Goal: Task Accomplishment & Management: Use online tool/utility

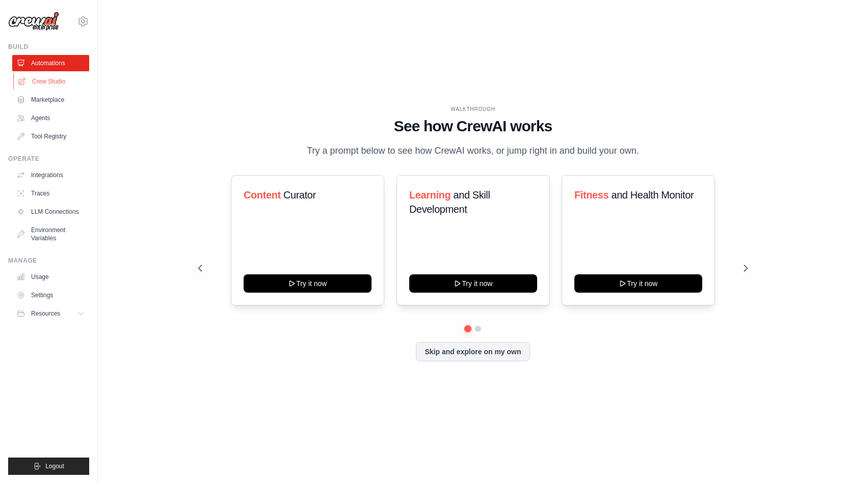
click at [53, 81] on link "Crew Studio" at bounding box center [51, 81] width 77 height 16
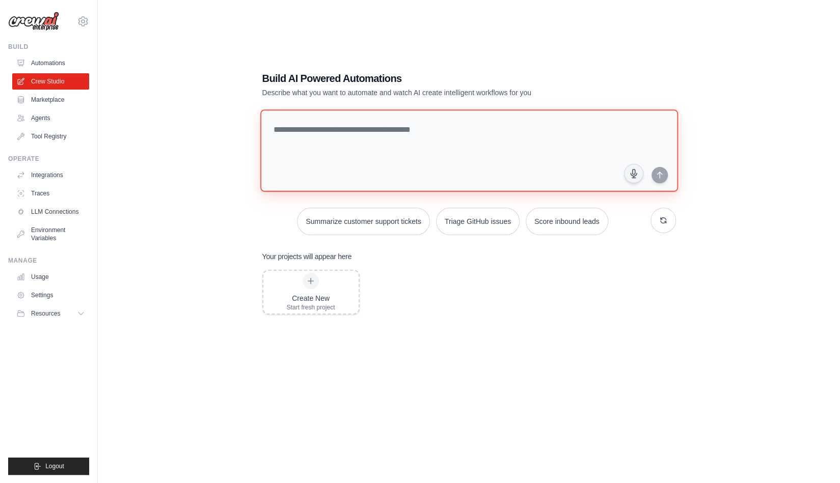
click at [369, 151] on textarea at bounding box center [469, 151] width 418 height 83
click at [80, 17] on icon at bounding box center [83, 21] width 12 height 12
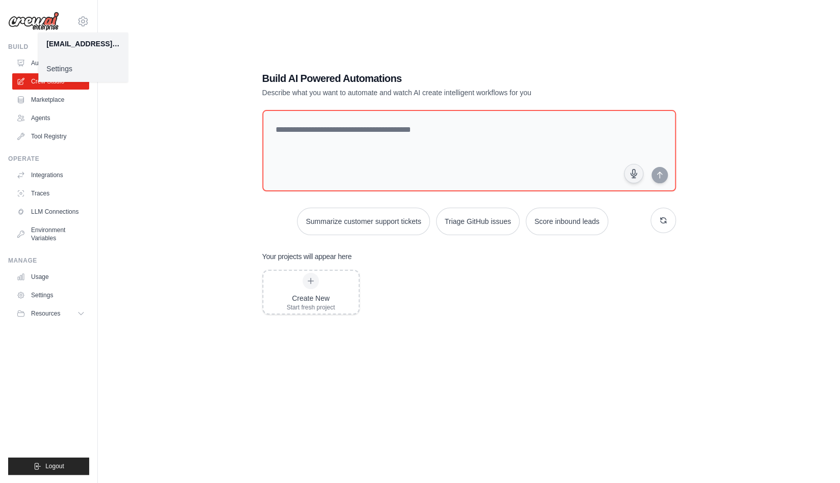
click at [76, 69] on link "Settings" at bounding box center [83, 69] width 90 height 18
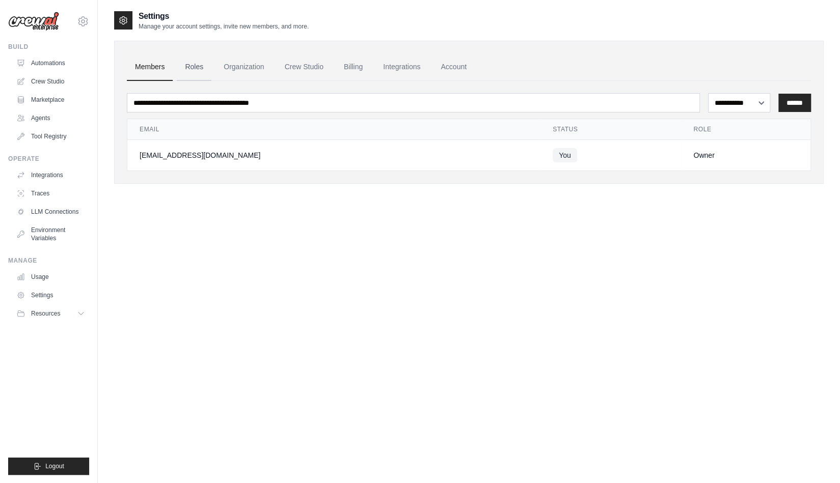
click at [206, 71] on link "Roles" at bounding box center [194, 67] width 35 height 28
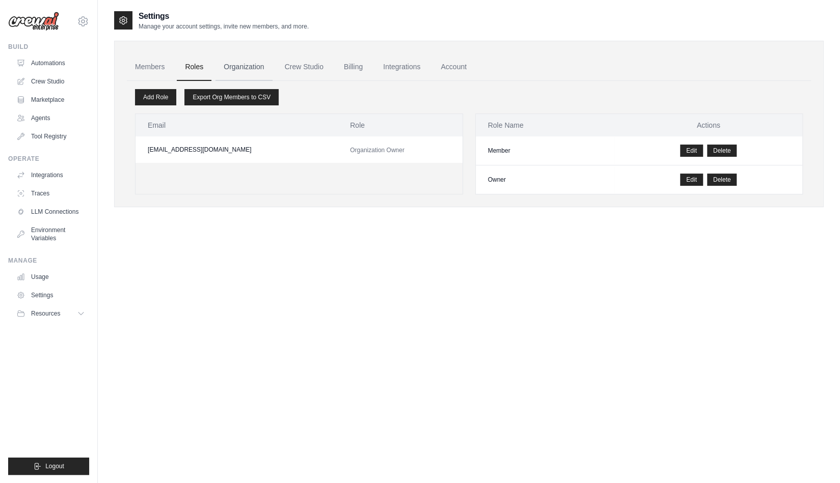
click at [246, 68] on link "Organization" at bounding box center [244, 67] width 57 height 28
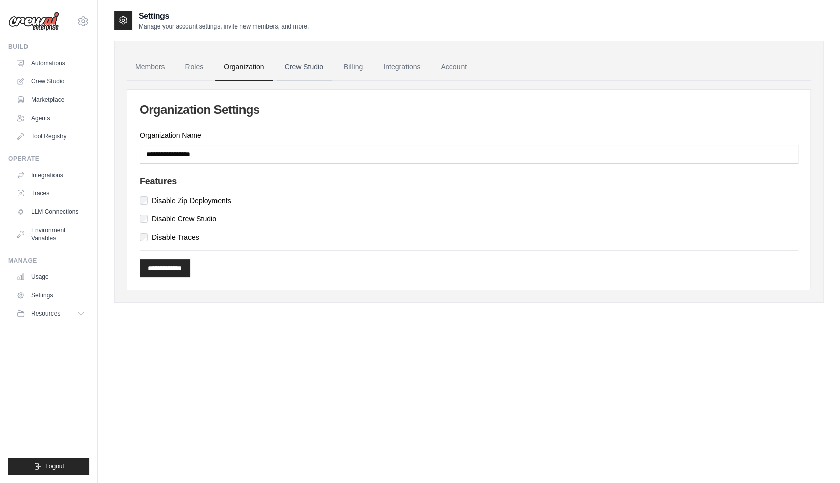
click at [286, 70] on link "Crew Studio" at bounding box center [304, 67] width 55 height 28
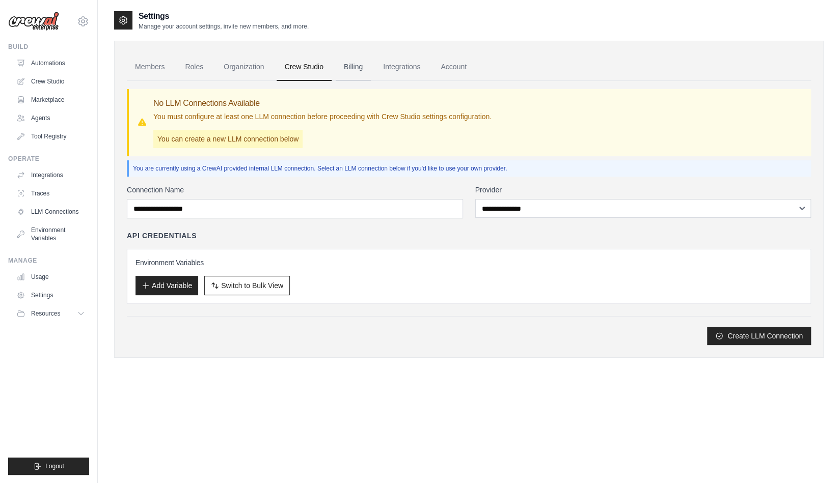
click at [371, 65] on link "Billing" at bounding box center [353, 67] width 35 height 28
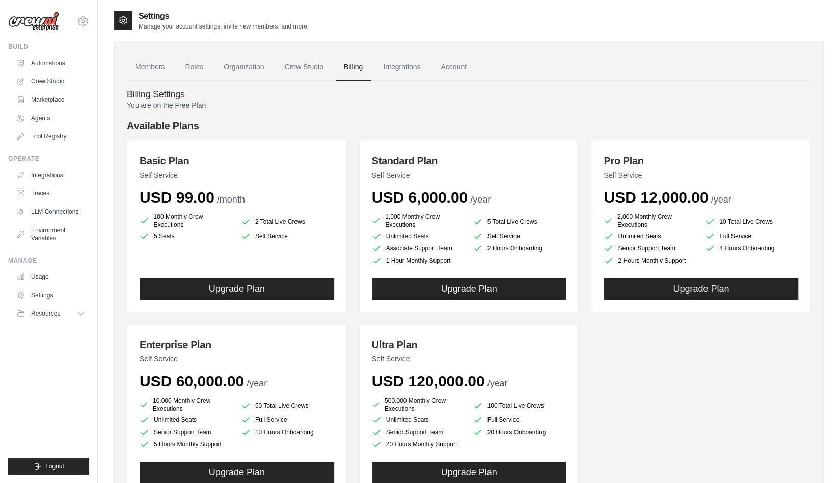
click at [397, 73] on link "Integrations" at bounding box center [401, 67] width 53 height 28
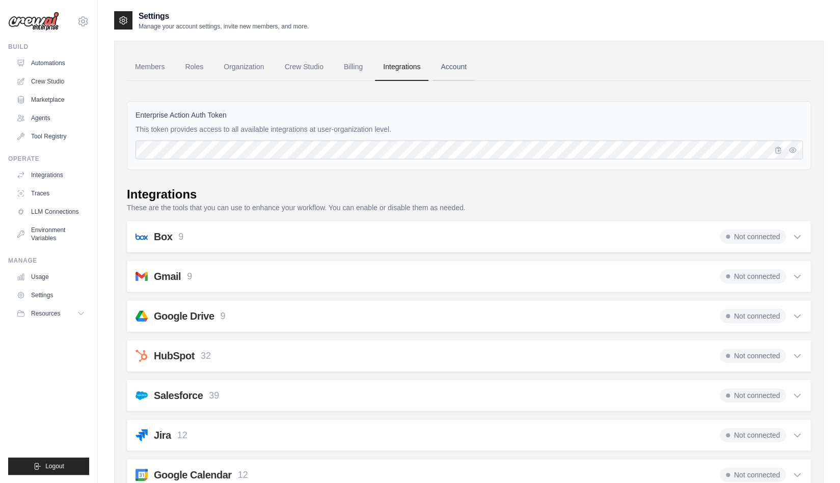
click at [463, 69] on link "Account" at bounding box center [454, 67] width 42 height 28
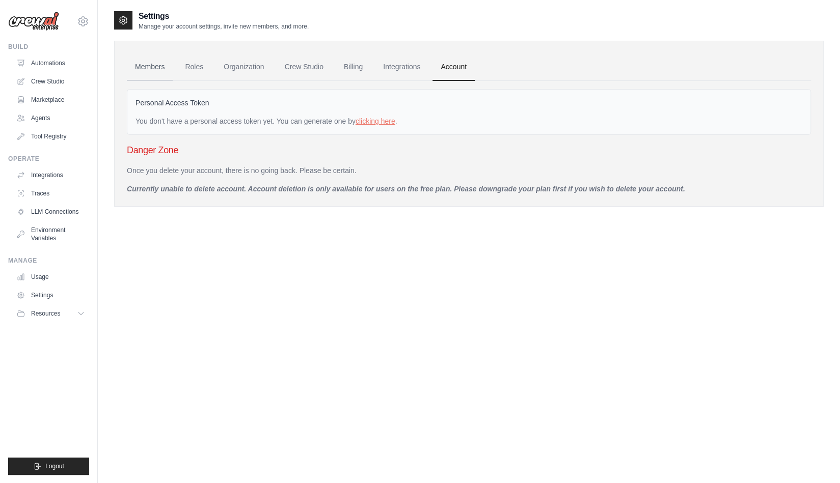
click at [159, 62] on link "Members" at bounding box center [150, 67] width 46 height 28
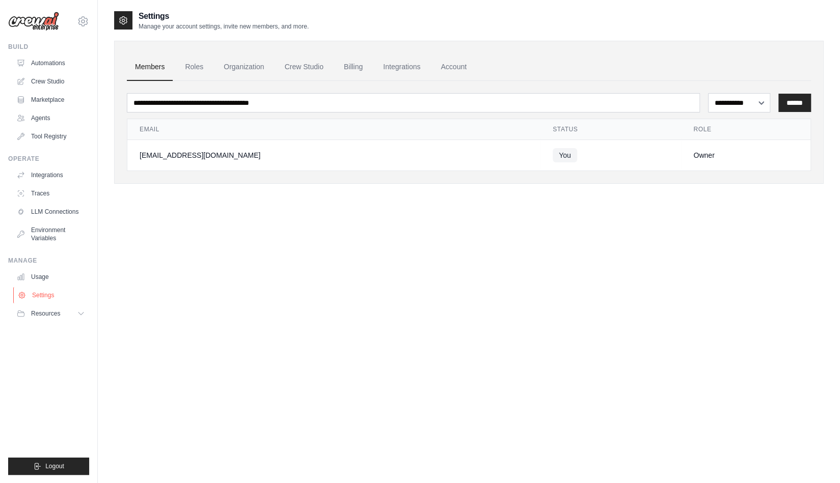
click at [42, 296] on link "Settings" at bounding box center [51, 295] width 77 height 16
click at [42, 296] on link "Settings" at bounding box center [50, 295] width 77 height 16
click at [86, 313] on button "Resources" at bounding box center [50, 314] width 77 height 16
click at [73, 64] on link "Automations" at bounding box center [51, 63] width 77 height 16
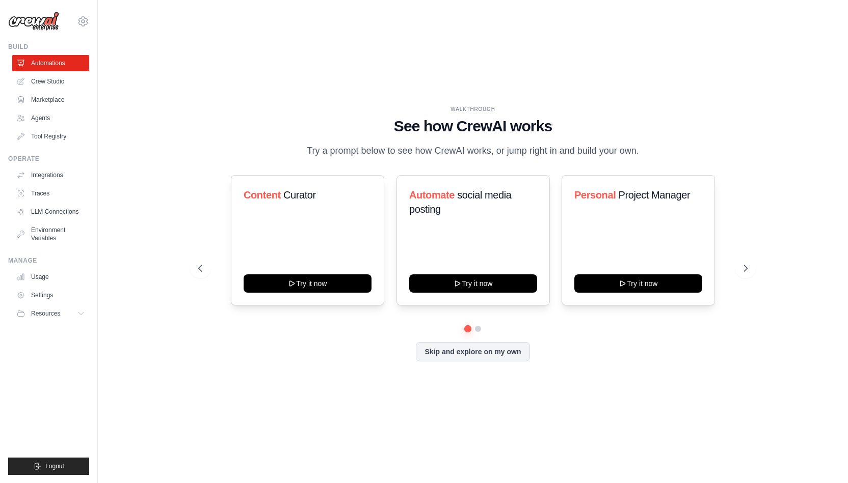
click at [545, 39] on div "WALKTHROUGH See how CrewAI works Try a prompt below to see how CrewAI works, or…" at bounding box center [472, 241] width 717 height 463
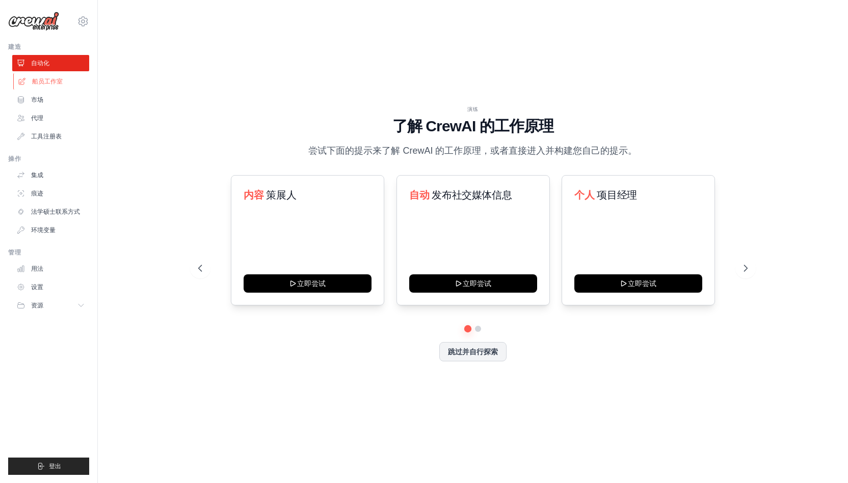
click at [48, 84] on font "船员工作室" at bounding box center [47, 81] width 31 height 7
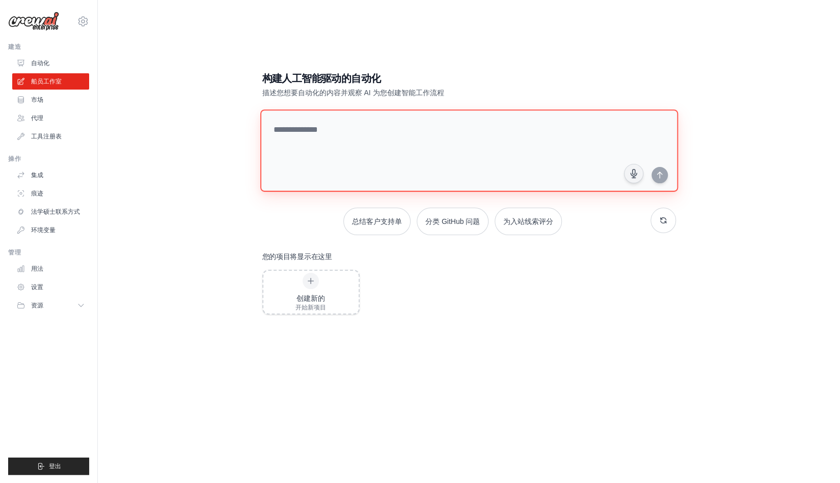
click at [397, 128] on textarea at bounding box center [469, 151] width 418 height 83
type textarea "*"
click at [426, 140] on textarea "**********" at bounding box center [469, 151] width 418 height 83
click at [660, 183] on textarea "**********" at bounding box center [471, 150] width 422 height 83
type textarea "**********"
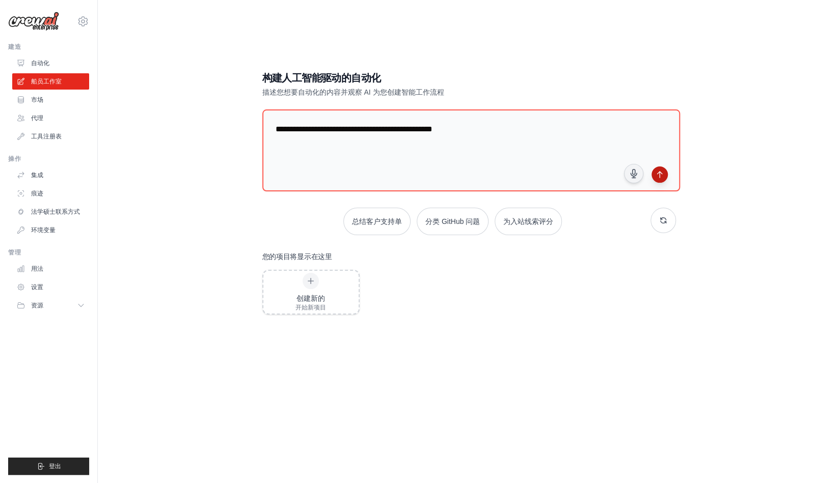
click at [660, 175] on icon "submit" at bounding box center [660, 175] width 8 height 8
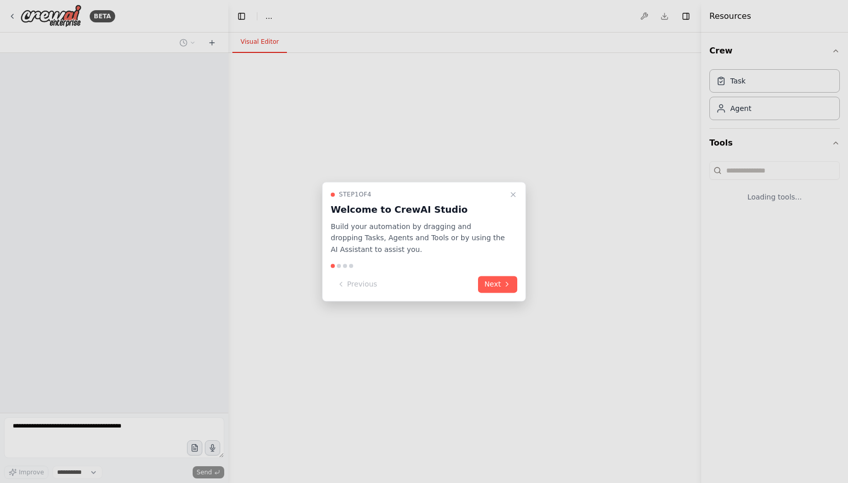
select select "****"
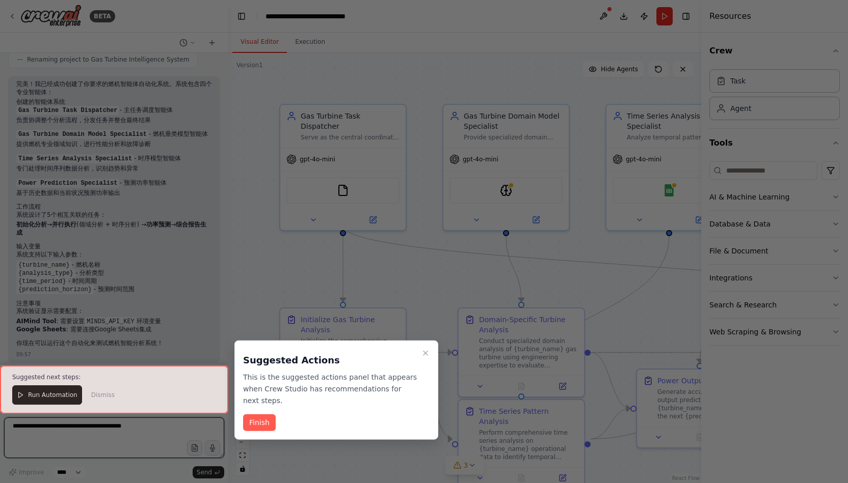
scroll to position [654, 0]
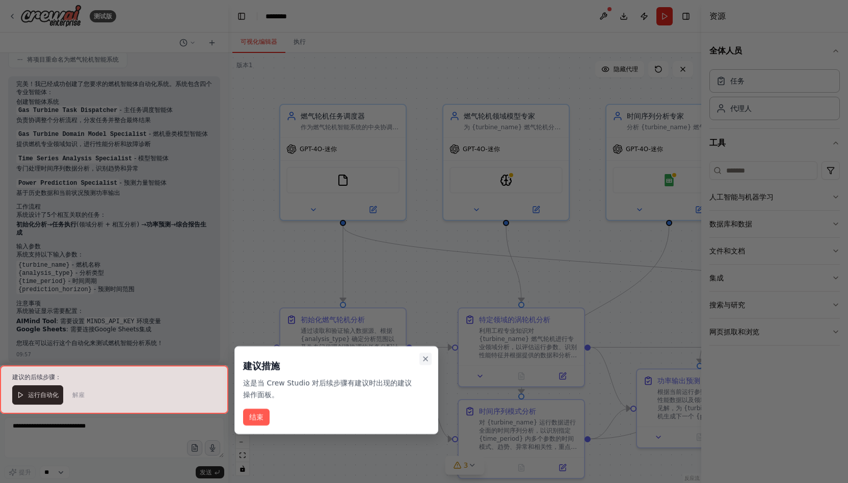
click at [424, 355] on icon "关闭演练" at bounding box center [425, 359] width 8 height 8
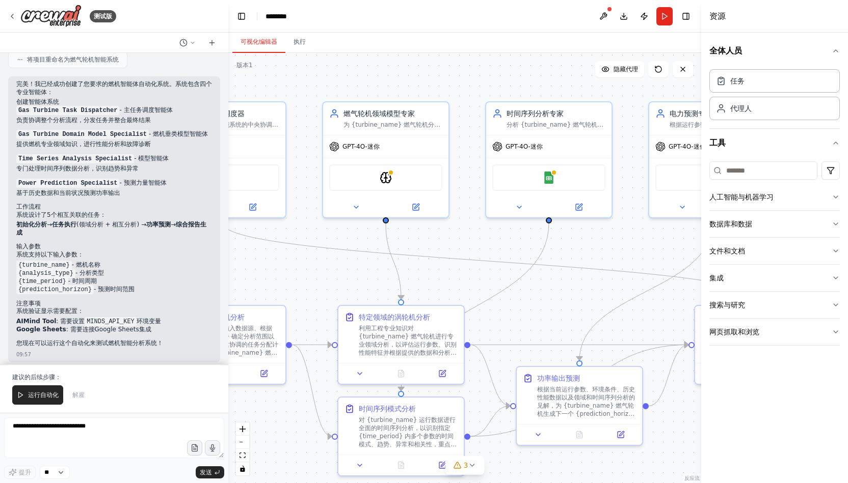
drag, startPoint x: 431, startPoint y: 276, endPoint x: 287, endPoint y: 266, distance: 144.0
click at [287, 266] on div ".deletable-edge-delete-btn { width: 20px; height: 20px; border: 0px solid #ffff…" at bounding box center [464, 268] width 473 height 430
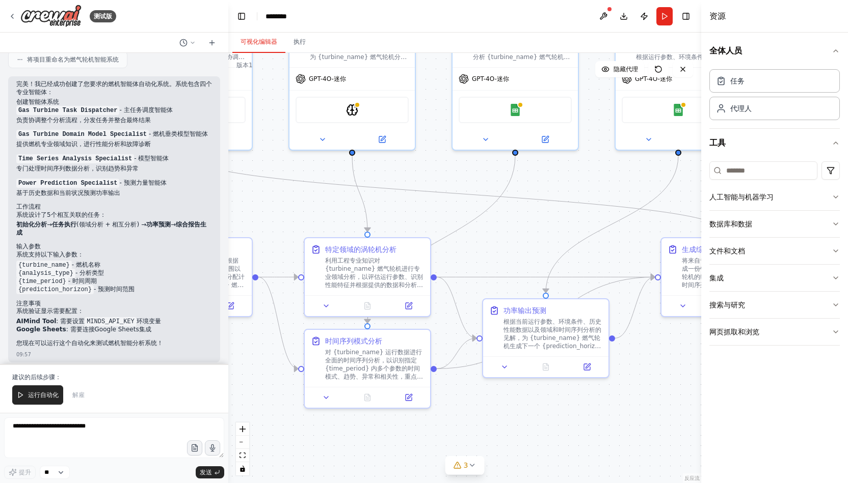
drag, startPoint x: 502, startPoint y: 287, endPoint x: 223, endPoint y: 309, distance: 280.1
click at [223, 309] on div "测试版 燃机智能体，总共四个，一个主智能体复杂度分配执行任务，燃机垂类模型智能体，相互模型智能体，预测功率智能体 09:55 ▶ 思维过程 我来帮助创建一个燃…" at bounding box center [424, 241] width 848 height 483
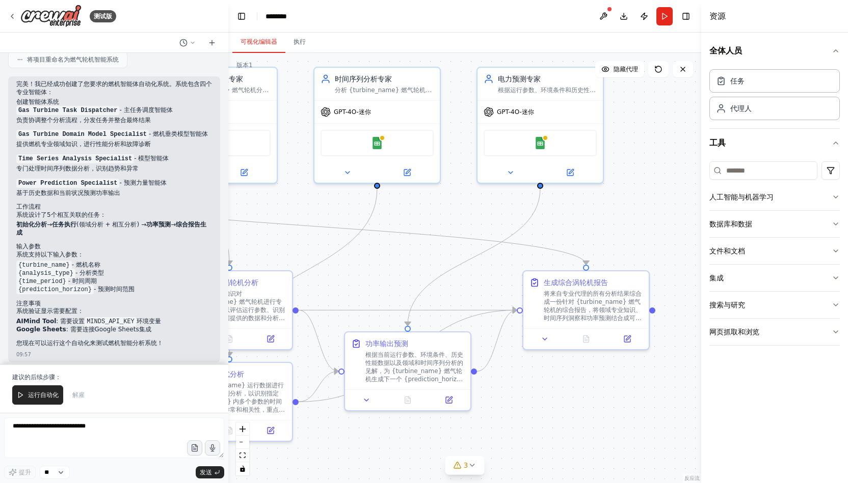
drag, startPoint x: 428, startPoint y: 272, endPoint x: 559, endPoint y: 222, distance: 140.1
click at [559, 222] on div ".deletable-edge-delete-btn { width: 20px; height: 20px; border: 0px solid #ffff…" at bounding box center [464, 268] width 473 height 430
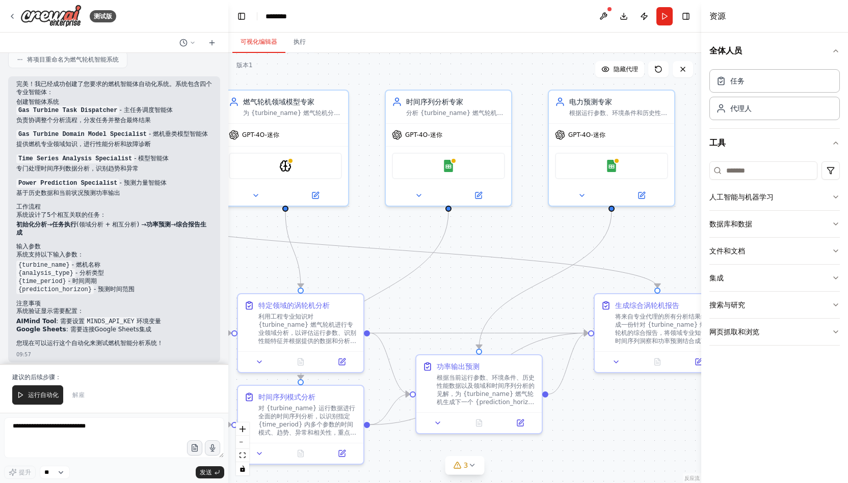
drag, startPoint x: 467, startPoint y: 209, endPoint x: 539, endPoint y: 232, distance: 75.4
click at [539, 232] on div ".deletable-edge-delete-btn { width: 20px; height: 20px; border: 0px solid #ffff…" at bounding box center [464, 268] width 473 height 430
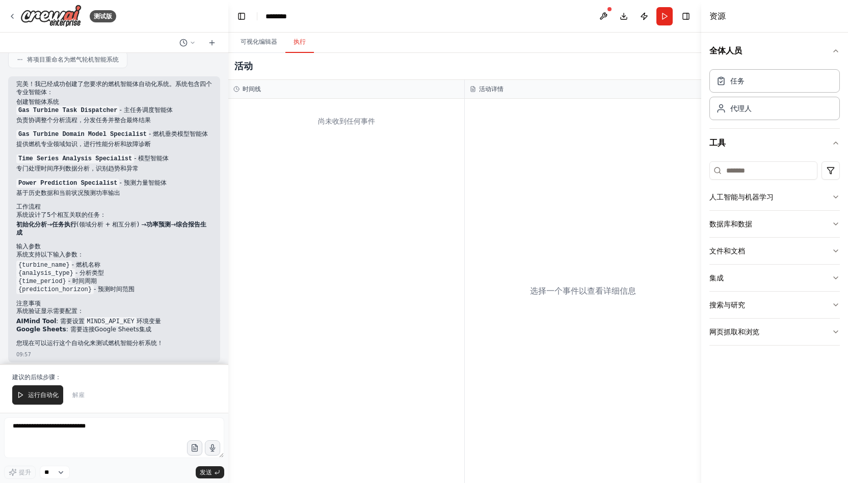
click at [304, 44] on font "执行" at bounding box center [299, 41] width 12 height 7
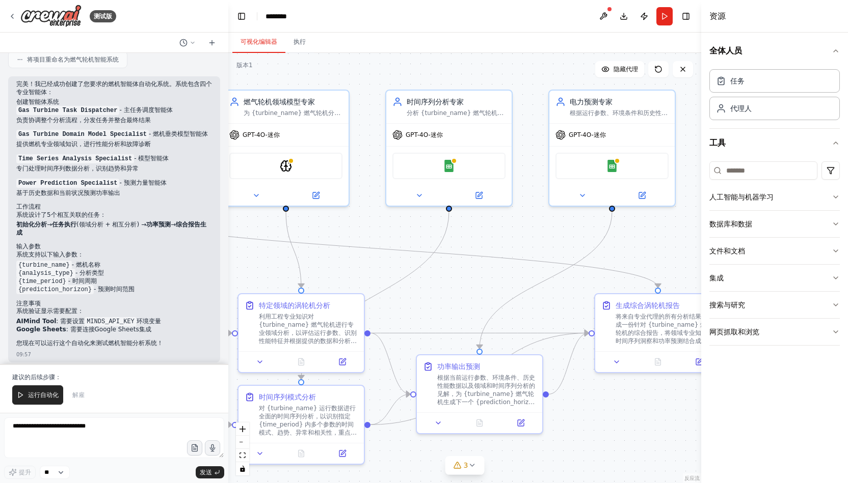
click at [259, 42] on font "可视化编辑器" at bounding box center [258, 41] width 37 height 7
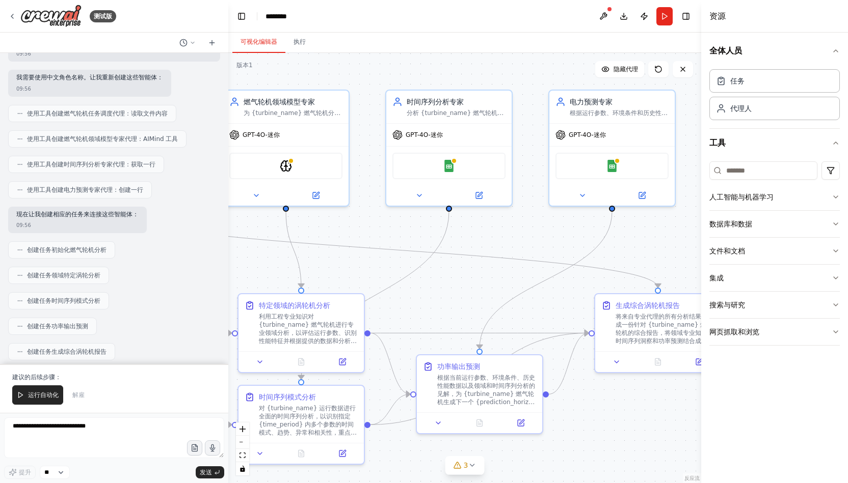
scroll to position [0, 0]
